Goal: Task Accomplishment & Management: Use online tool/utility

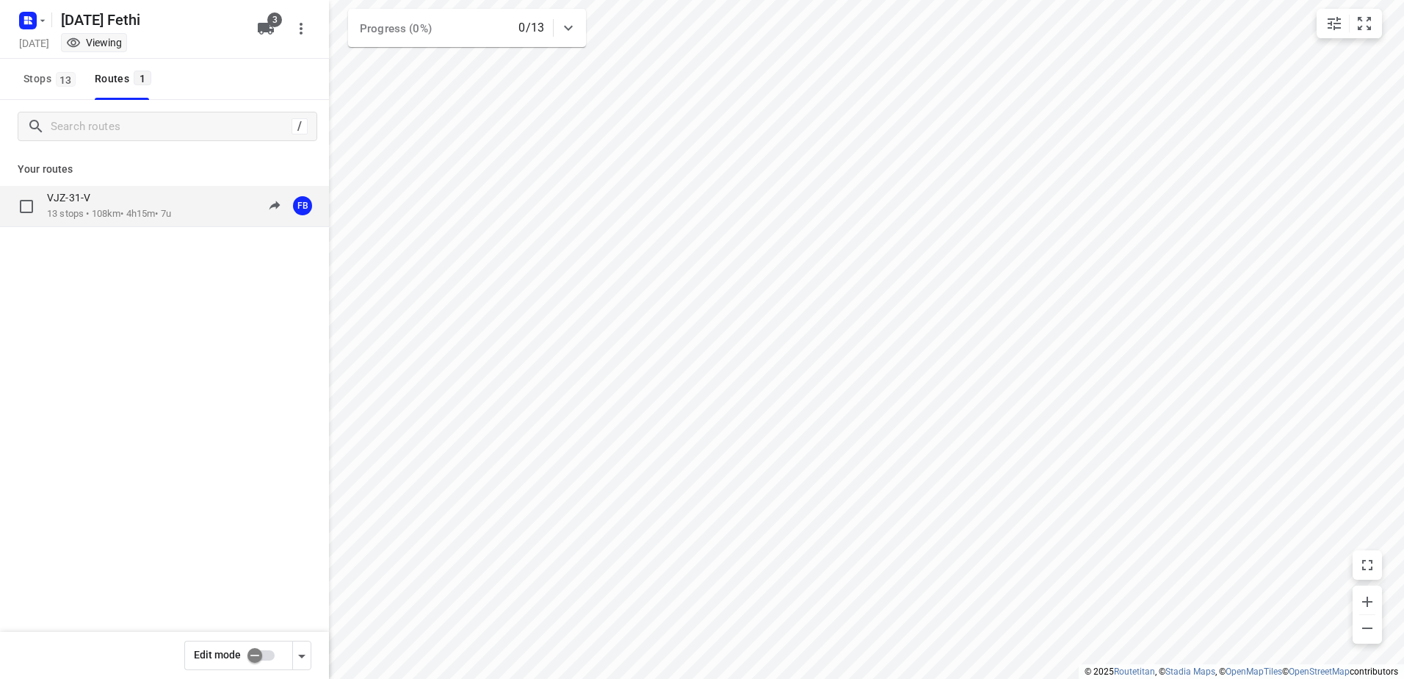
click at [93, 206] on div "VJZ-31-V" at bounding box center [109, 199] width 124 height 16
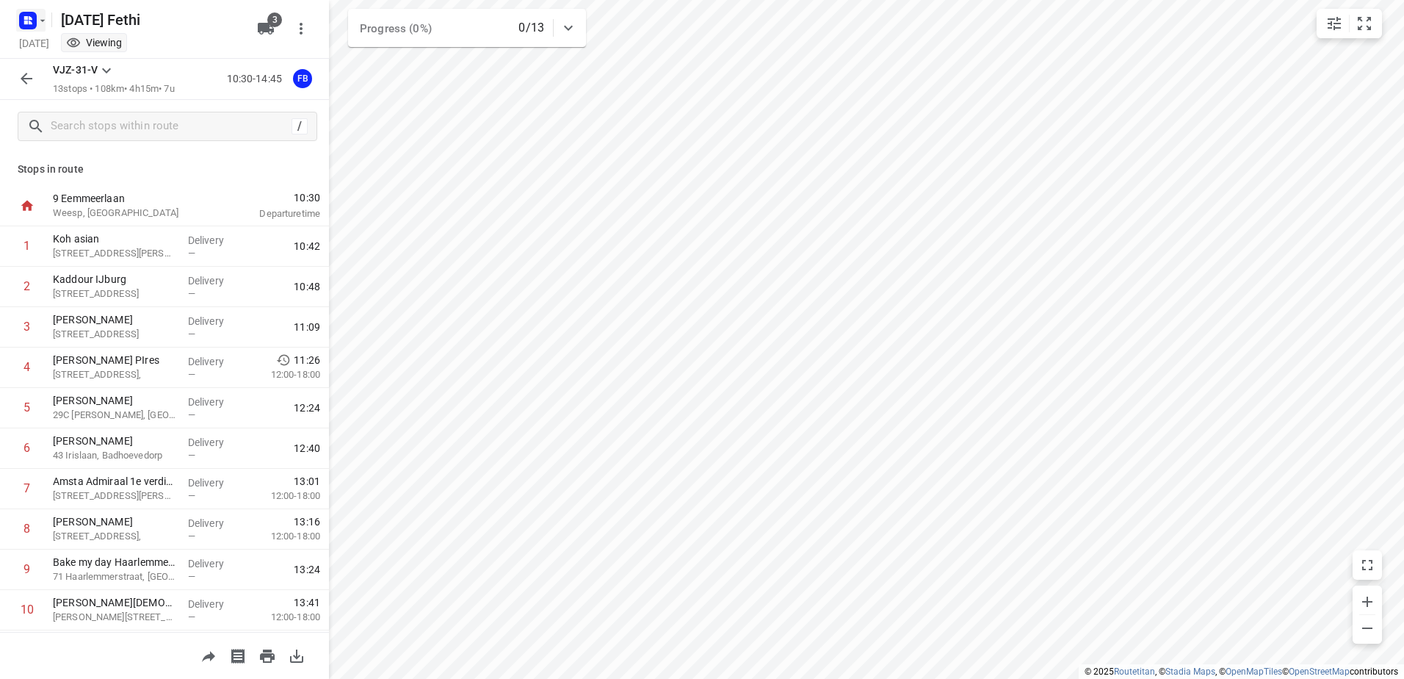
click at [31, 18] on icon "button" at bounding box center [31, 18] width 4 height 4
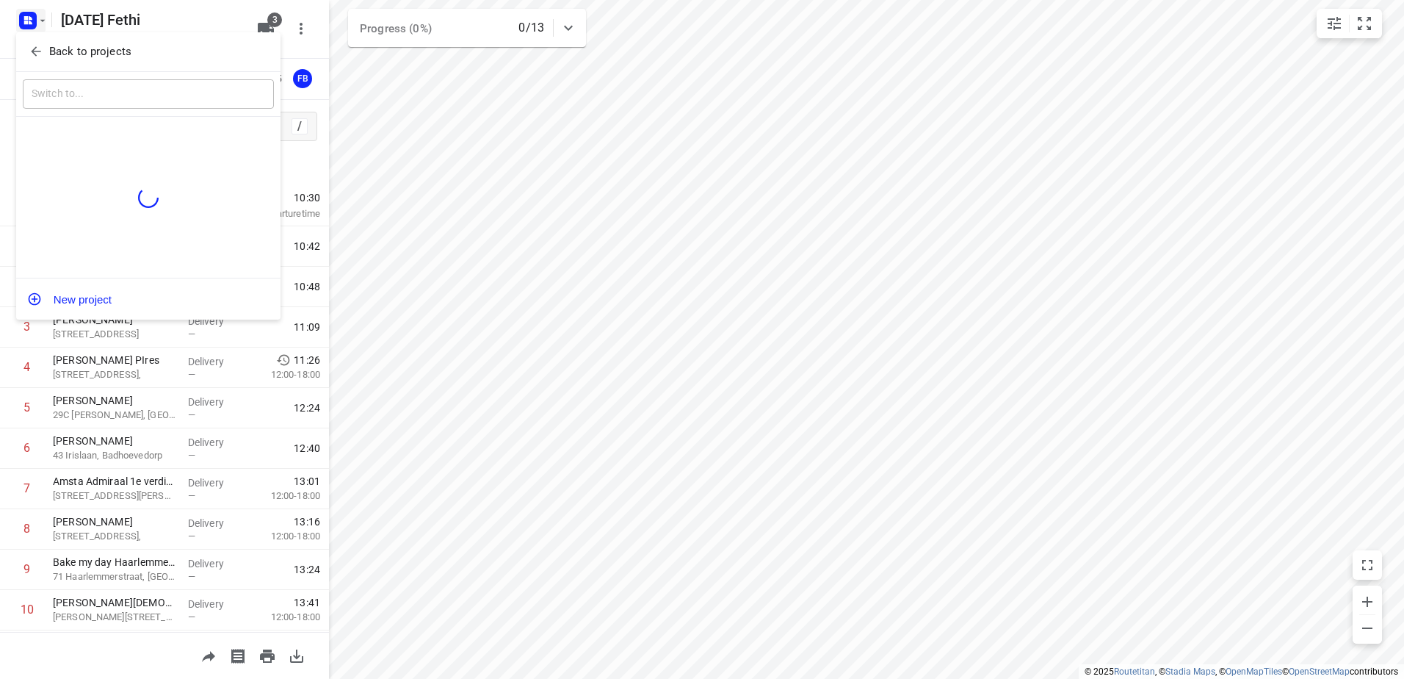
click at [167, 25] on div at bounding box center [702, 339] width 1404 height 679
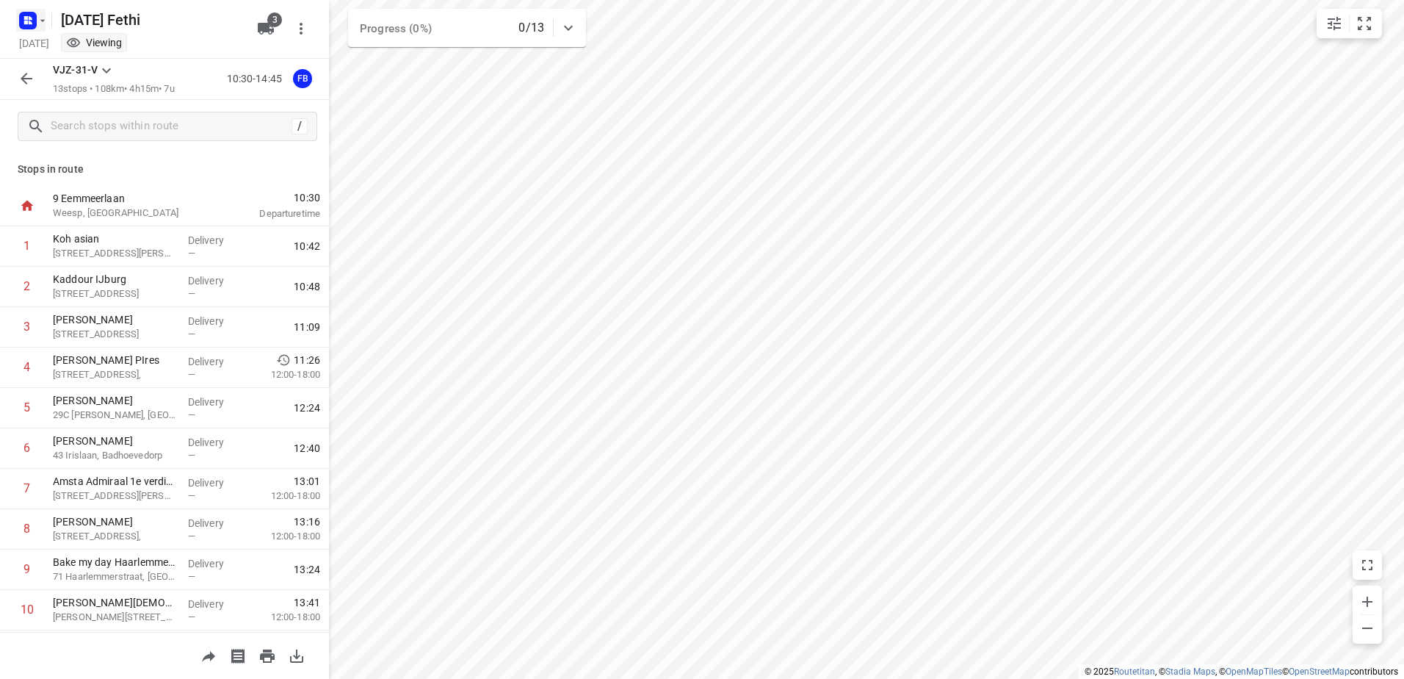
click at [24, 20] on rect "button" at bounding box center [28, 21] width 18 height 18
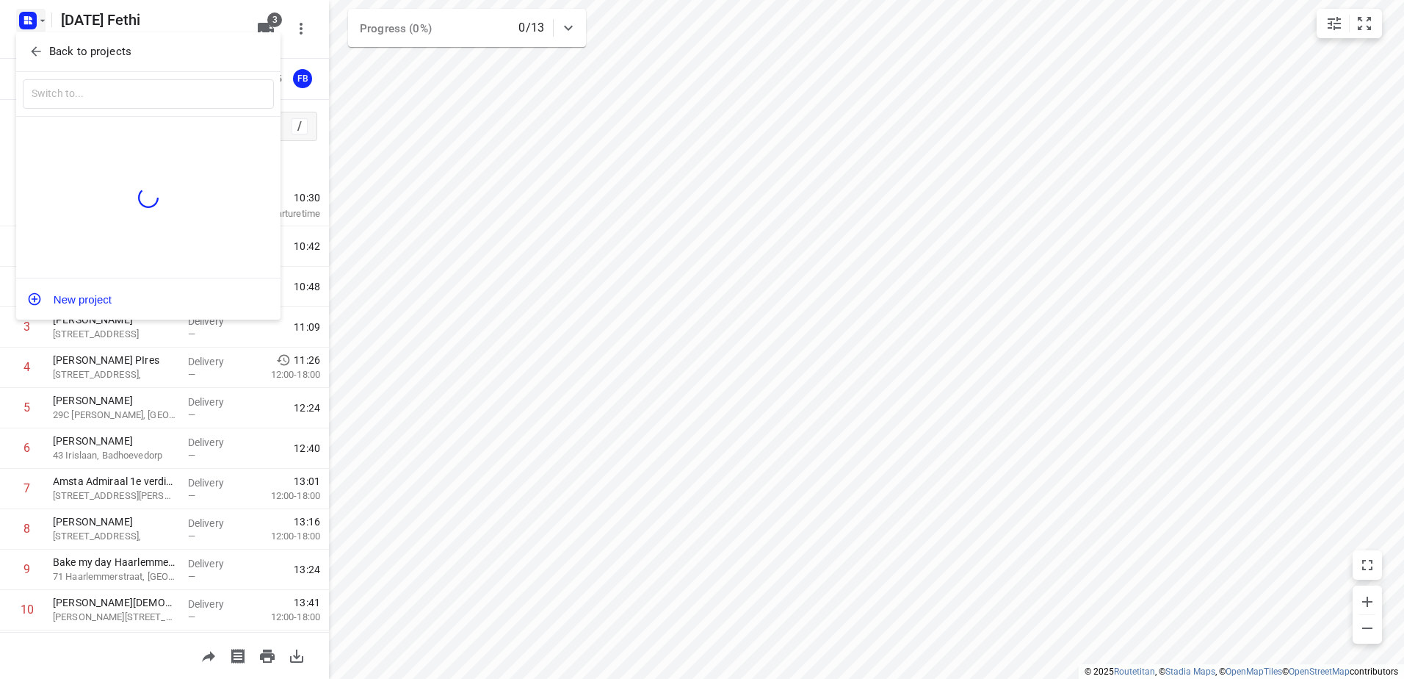
click at [35, 46] on icon "button" at bounding box center [36, 51] width 15 height 15
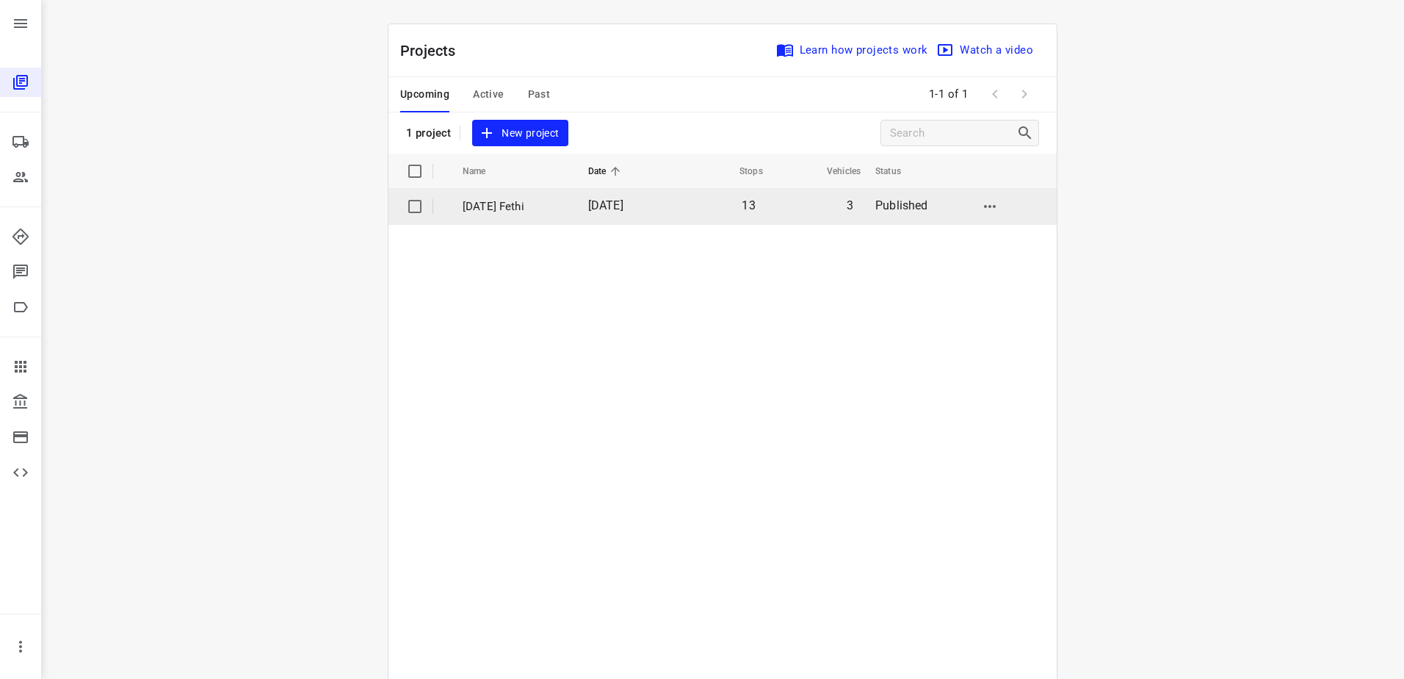
click at [515, 204] on p "[DATE] Fethi" at bounding box center [515, 206] width 104 height 17
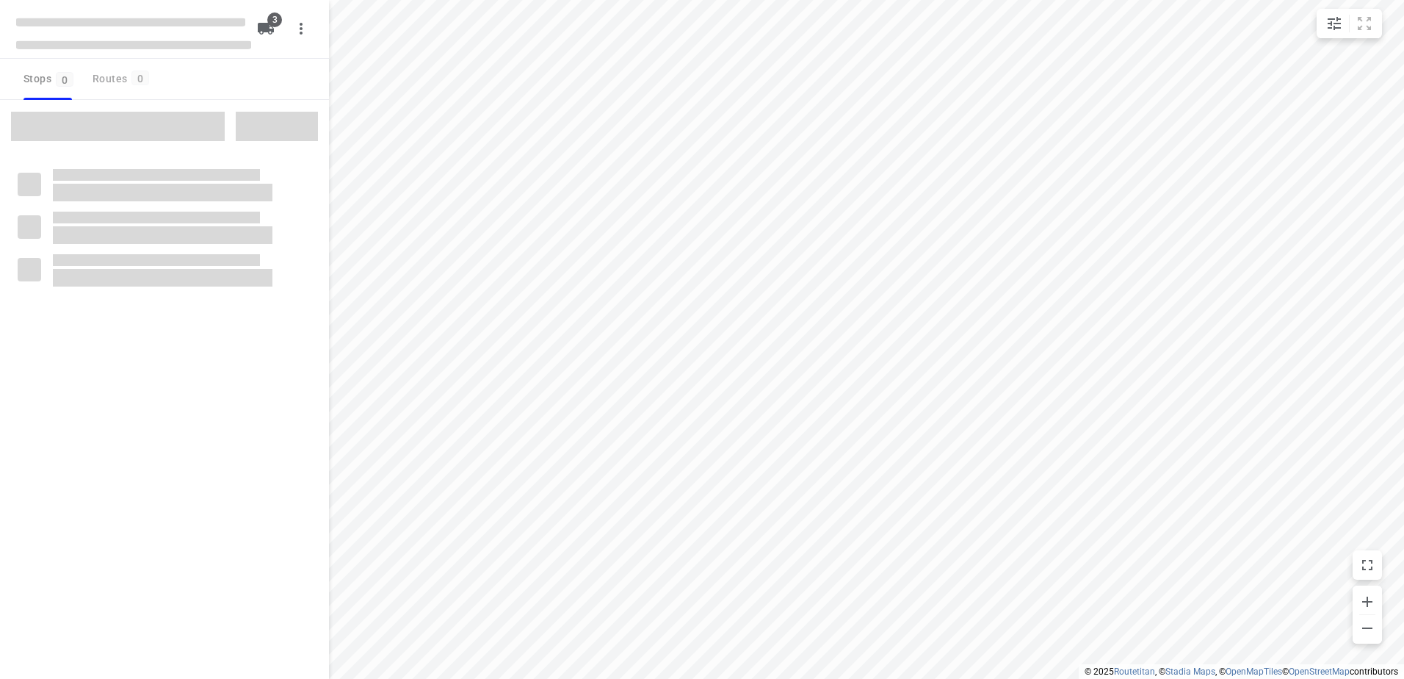
type input "distance"
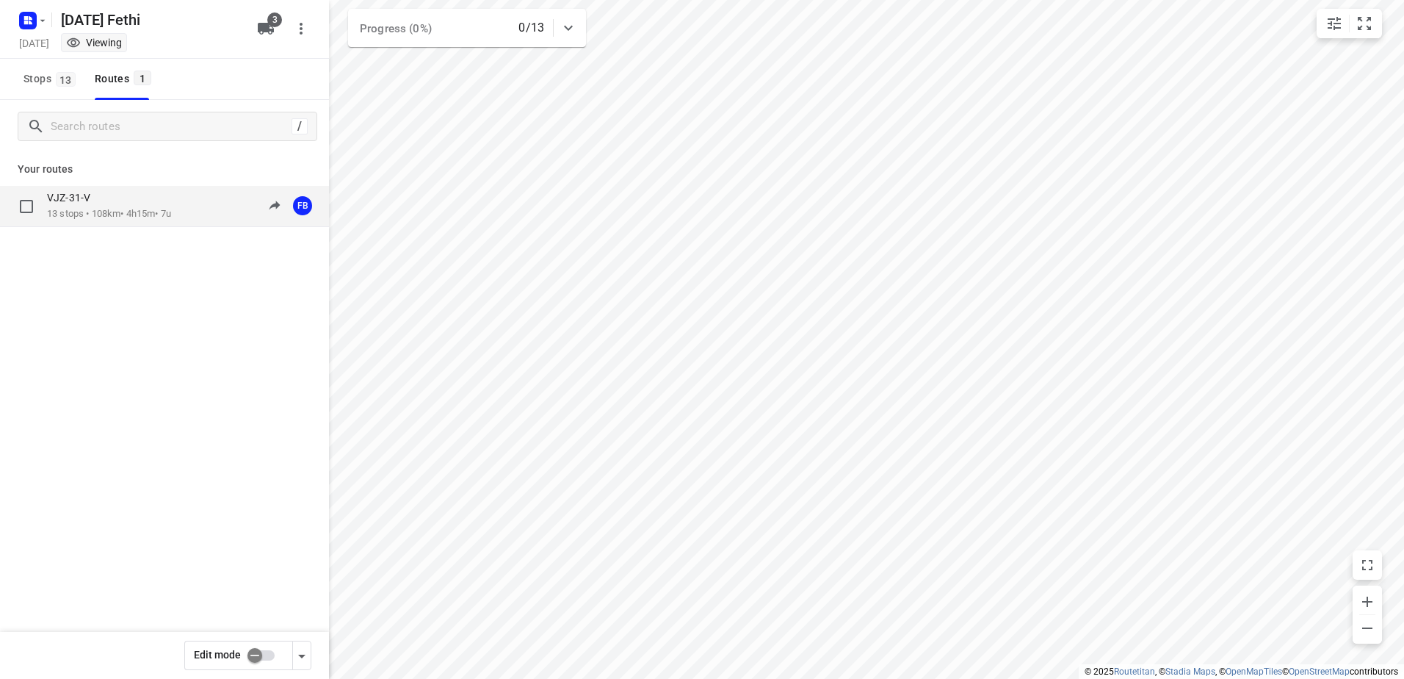
click at [176, 188] on div "VJZ-31-V 13 stops • 108km • 4h15m • 7u 10:30-14:45 FB" at bounding box center [164, 206] width 329 height 41
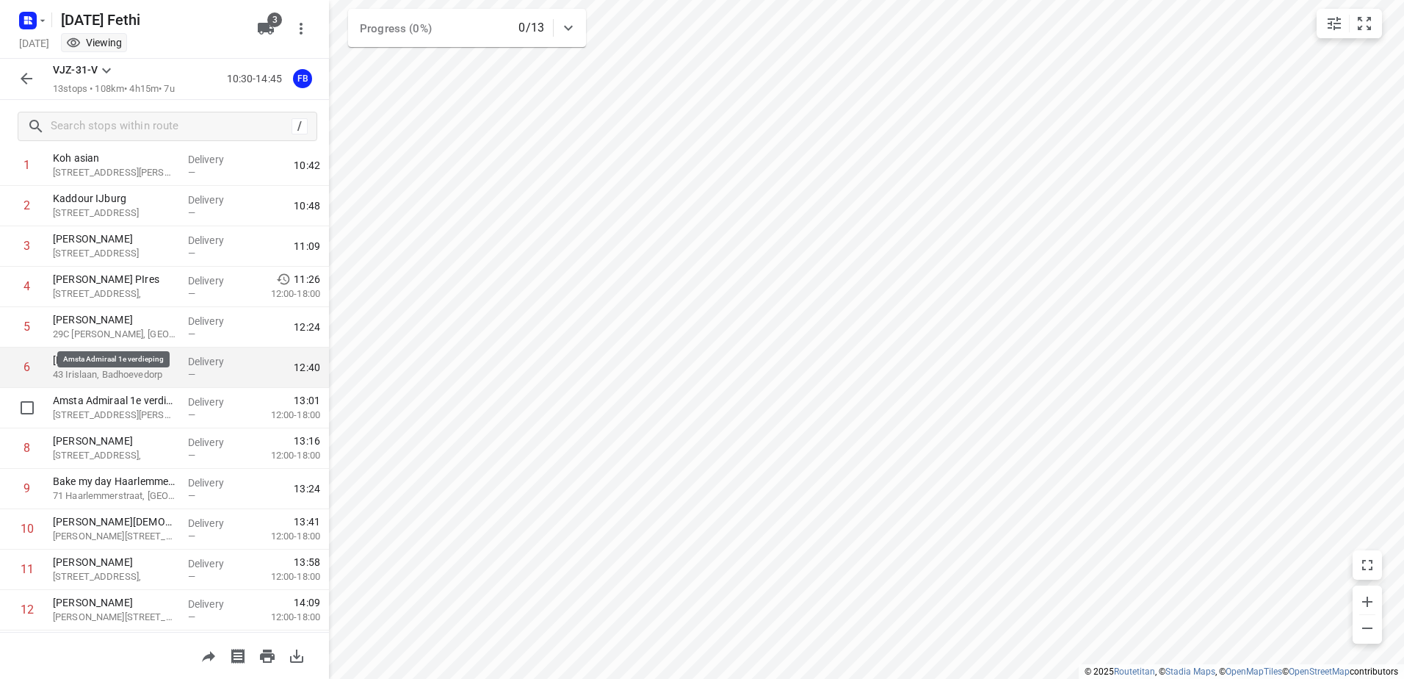
scroll to position [160, 0]
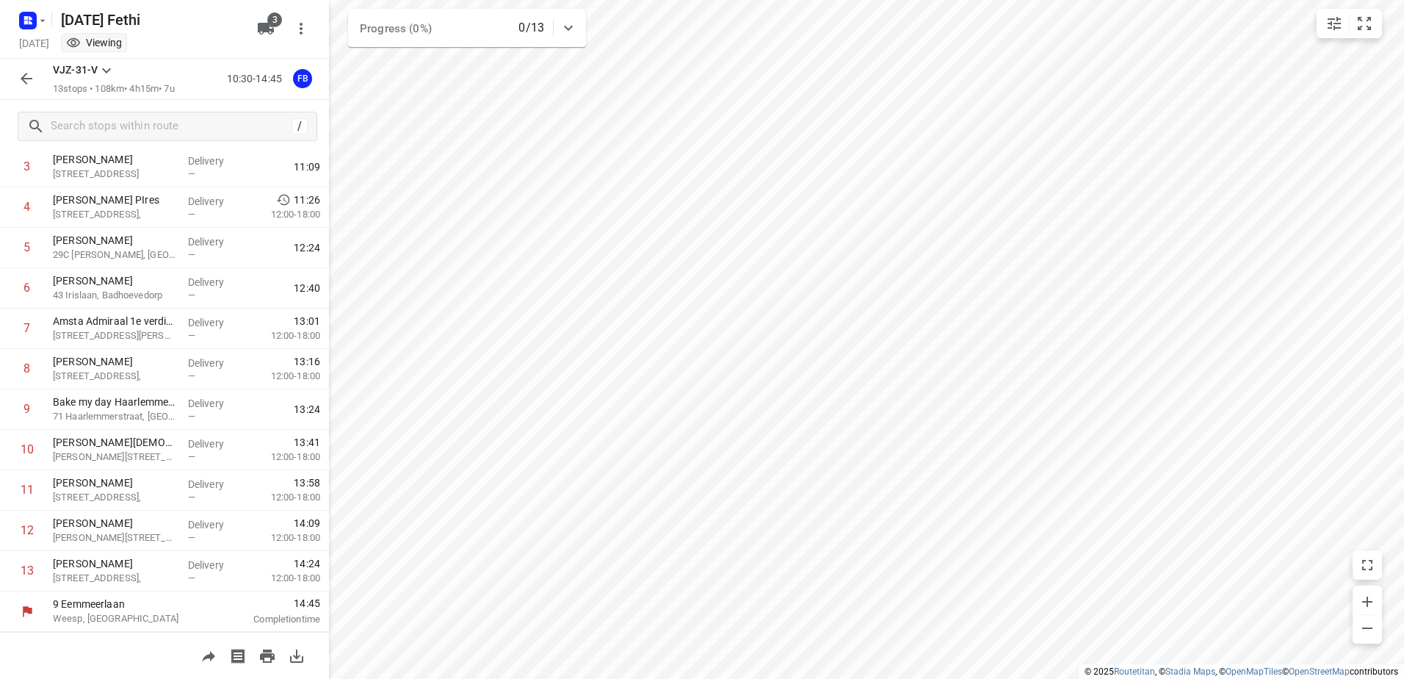
click at [36, 76] on button "button" at bounding box center [26, 78] width 29 height 29
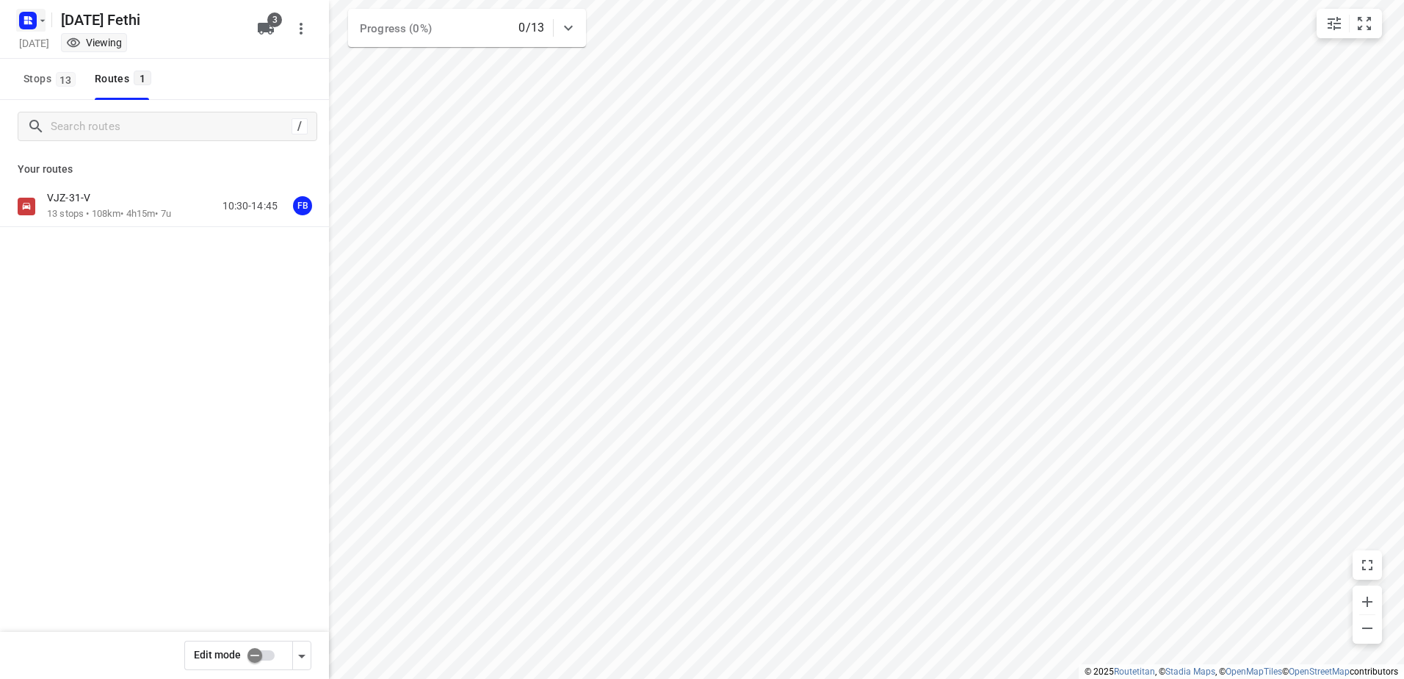
click at [26, 16] on icon "button" at bounding box center [26, 18] width 4 height 4
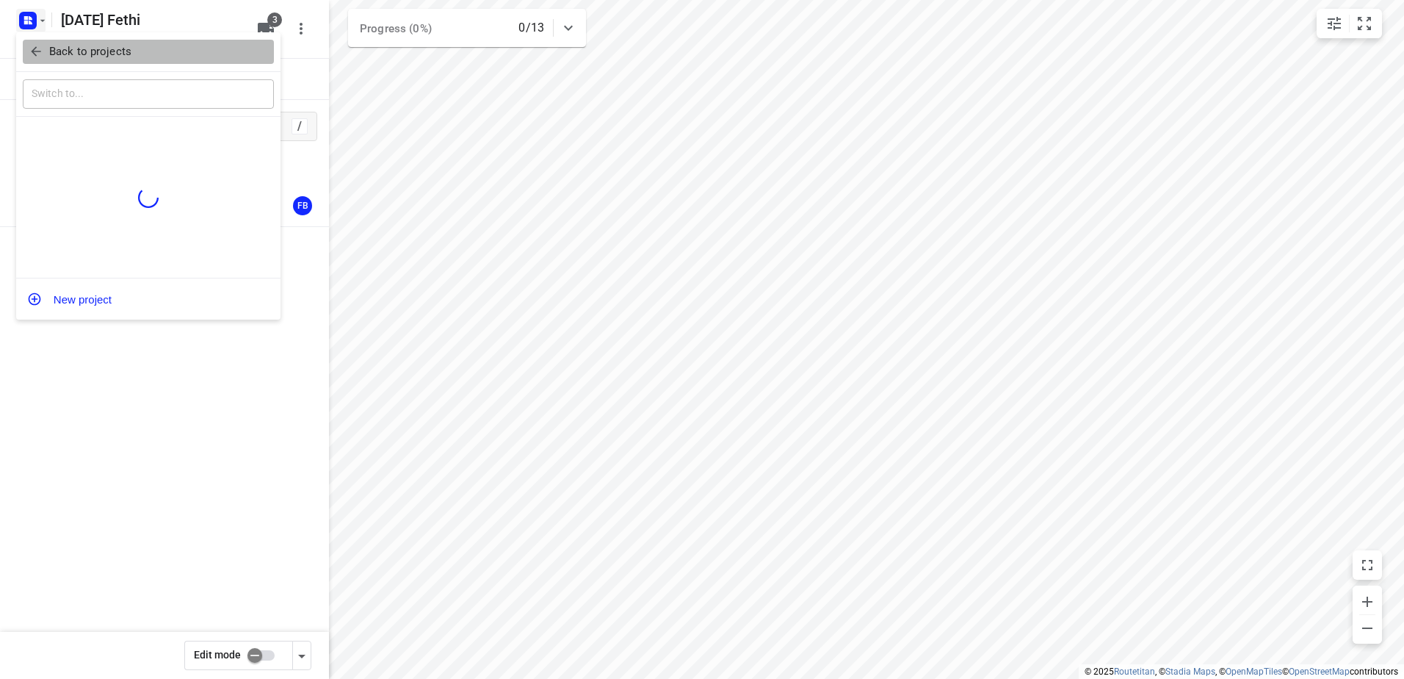
click at [35, 44] on icon "button" at bounding box center [36, 51] width 15 height 15
